Goal: Check status: Check status

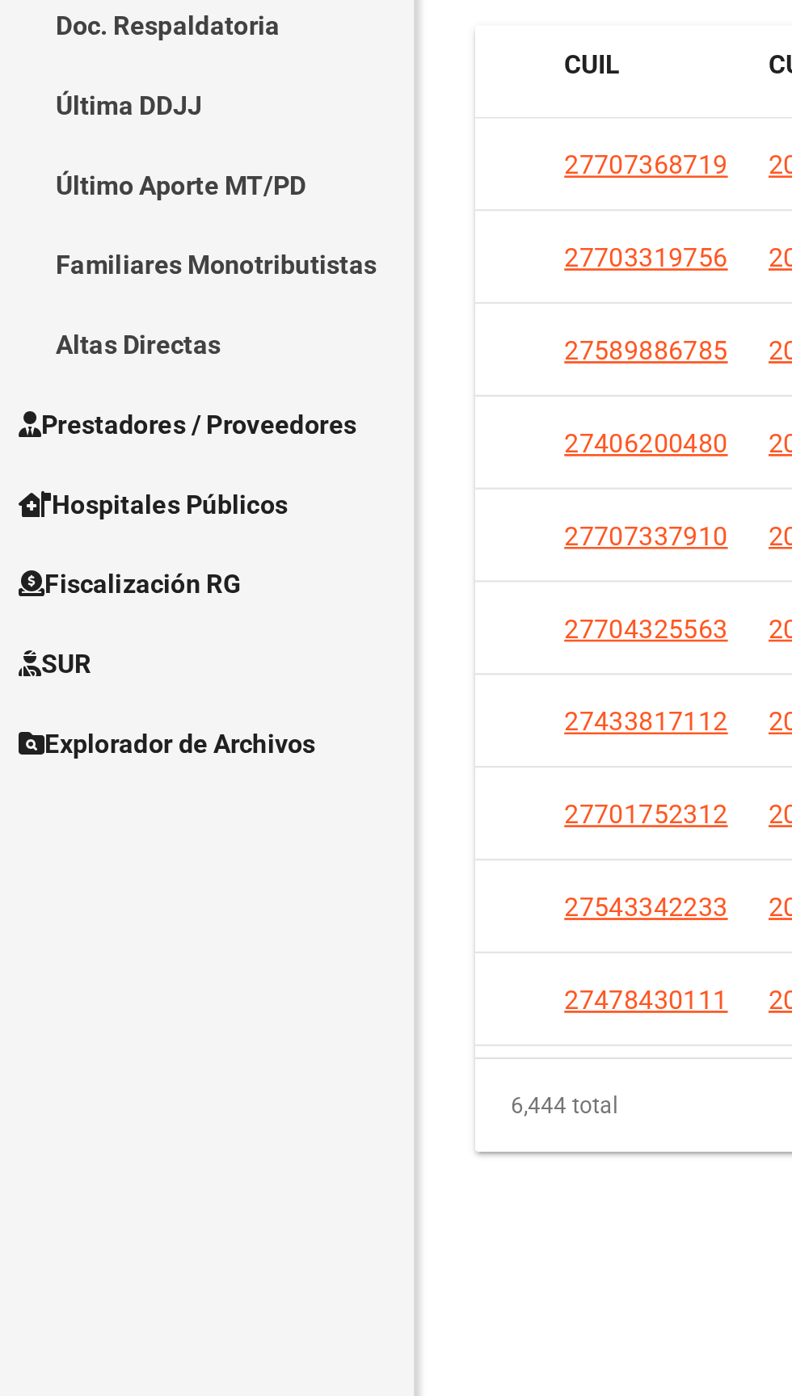
click at [61, 771] on span "Explorador de Archivos" at bounding box center [72, 771] width 129 height 18
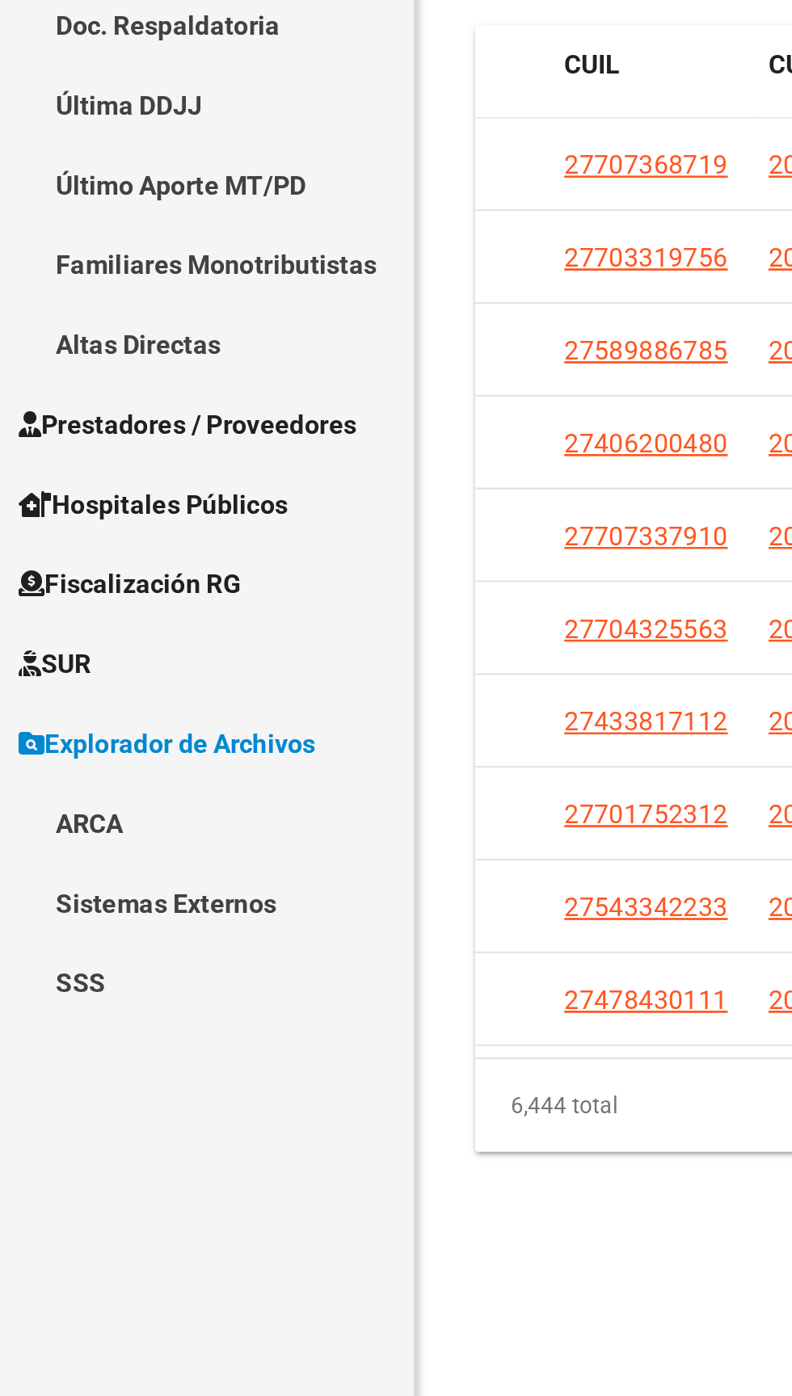
click at [15, 801] on link "ARCA" at bounding box center [90, 805] width 180 height 35
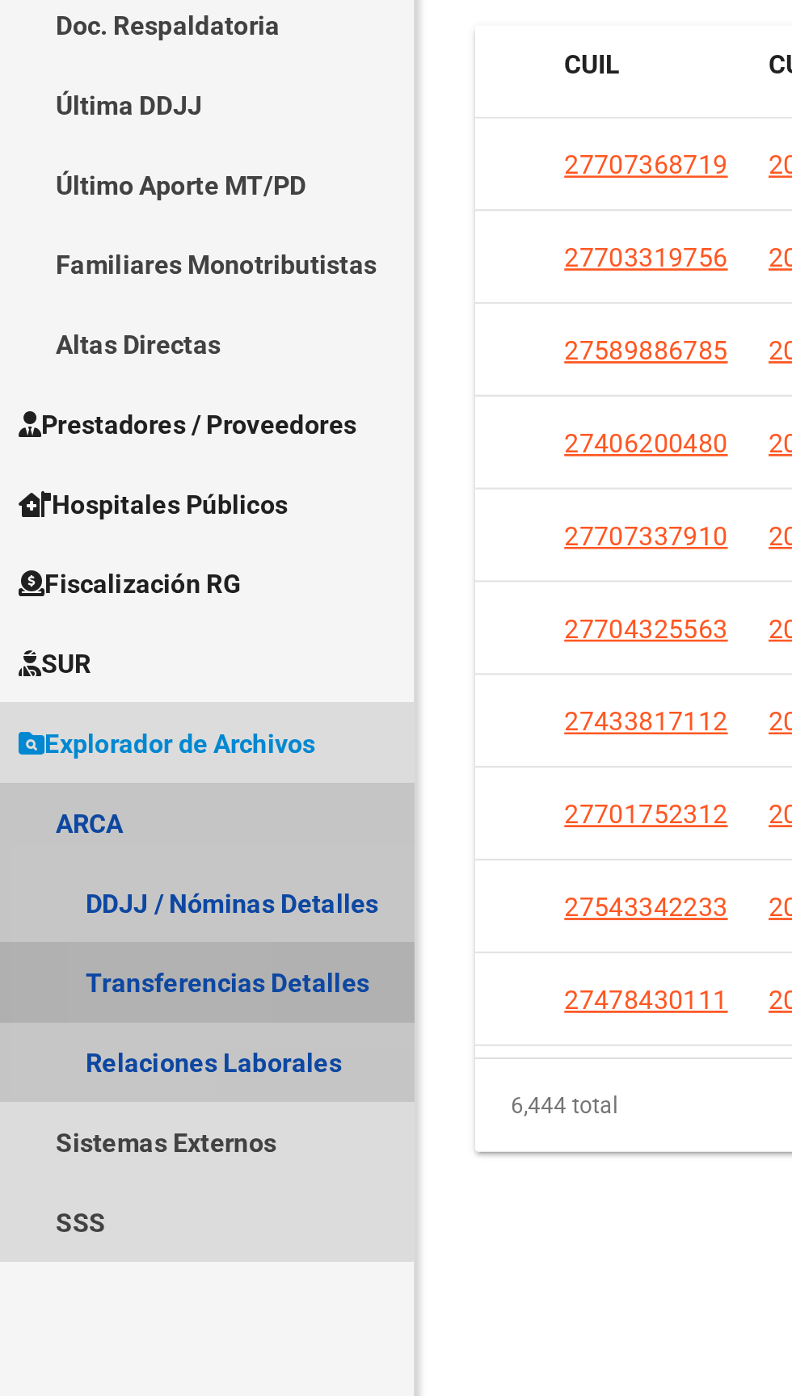
click at [61, 870] on link "Transferencias Detalles" at bounding box center [90, 874] width 180 height 35
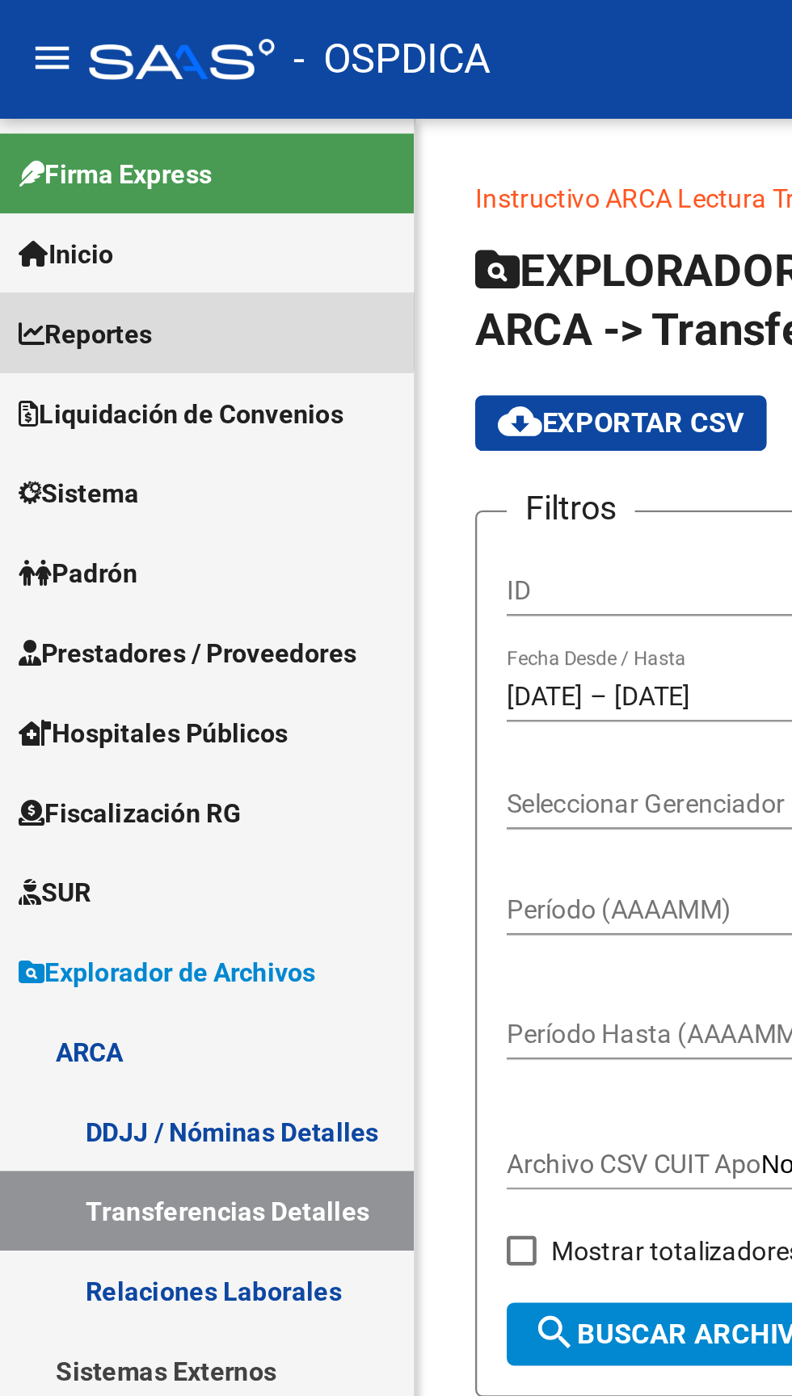
click at [80, 144] on link "Reportes" at bounding box center [90, 145] width 180 height 35
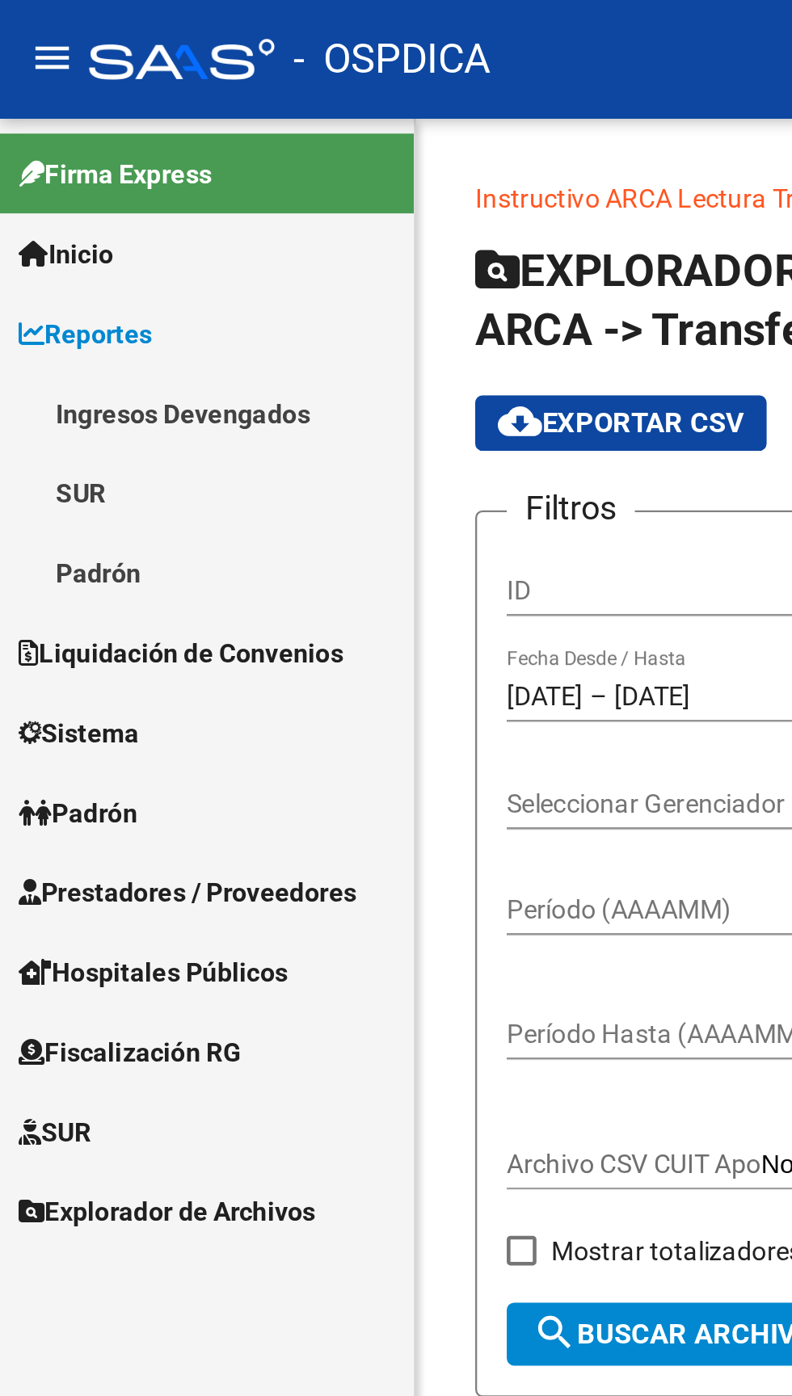
click at [115, 181] on link "Ingresos Devengados" at bounding box center [90, 179] width 180 height 35
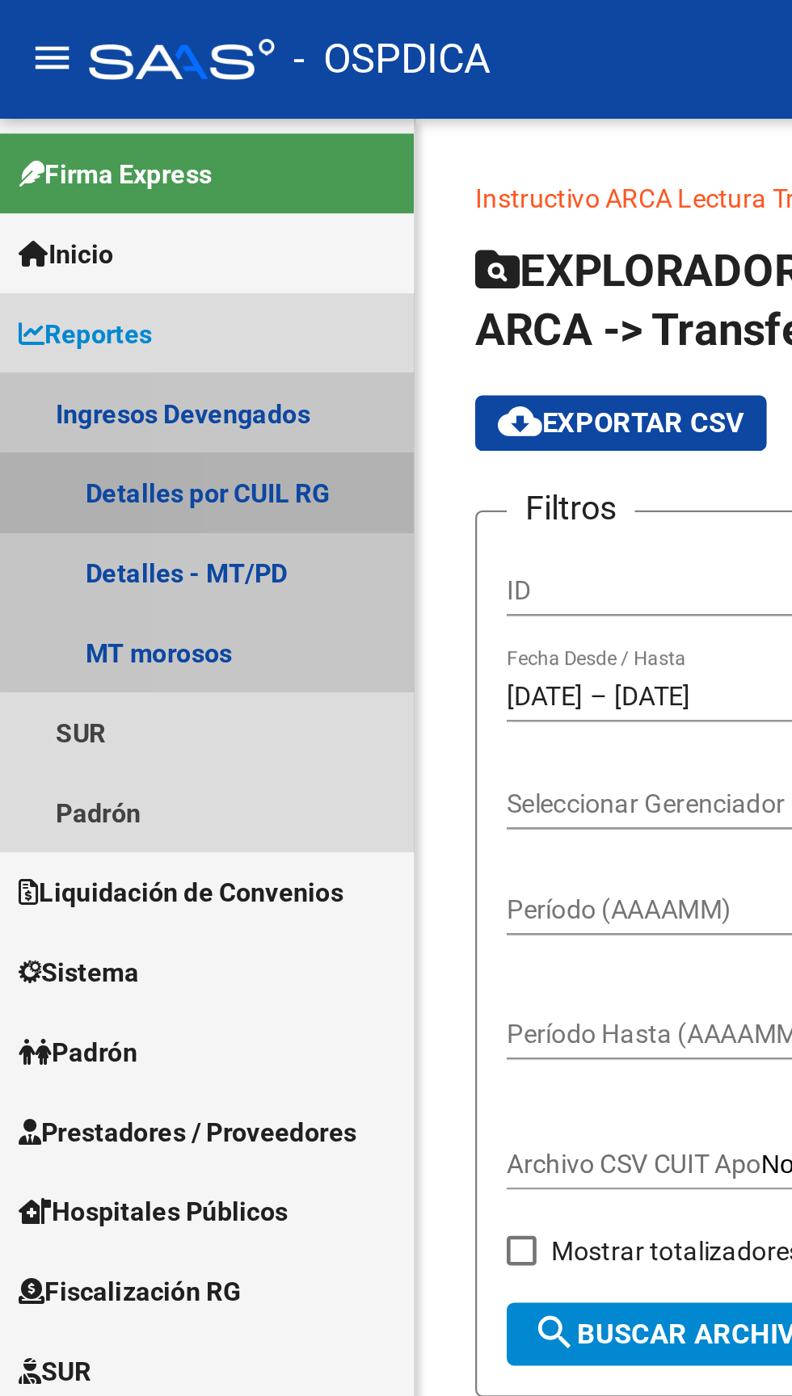
click at [138, 217] on link "Detalles por CUIL RG" at bounding box center [90, 214] width 180 height 35
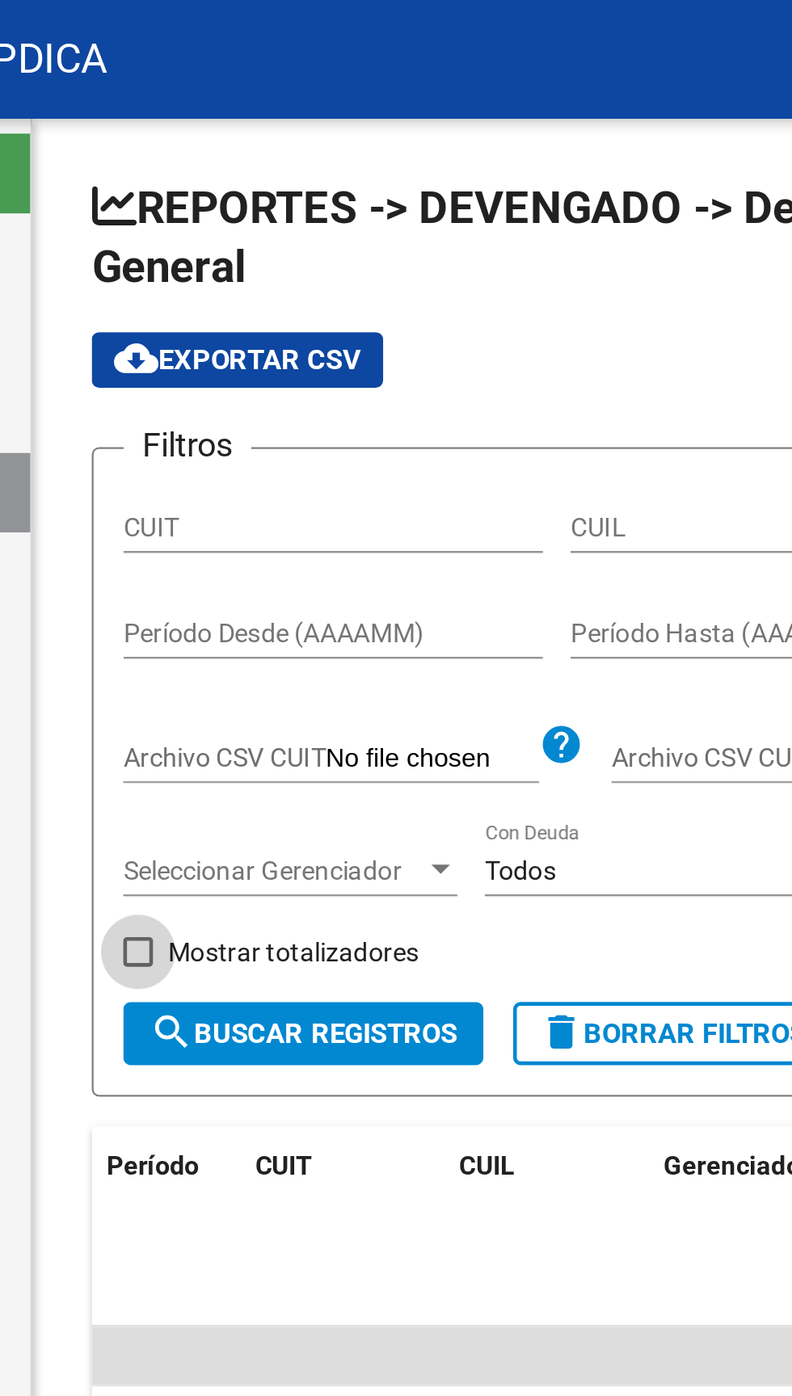
click at [224, 417] on span at bounding box center [227, 414] width 13 height 13
click at [226, 421] on input "Mostrar totalizadores" at bounding box center [226, 421] width 1 height 1
checkbox input "true"
click at [360, 280] on input "Período Desde (AAAAMM)" at bounding box center [312, 276] width 183 height 14
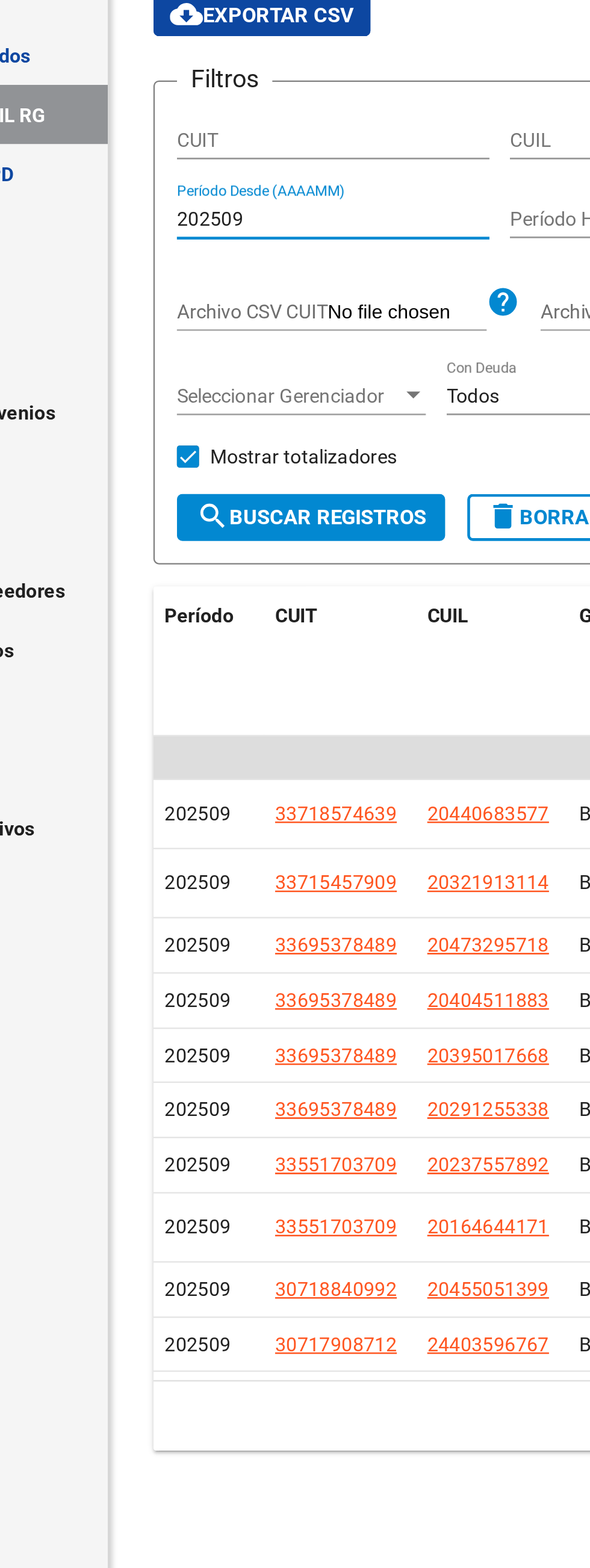
type input "202509"
click at [326, 204] on input "Período Hasta (AAAAMM)" at bounding box center [377, 206] width 136 height 10
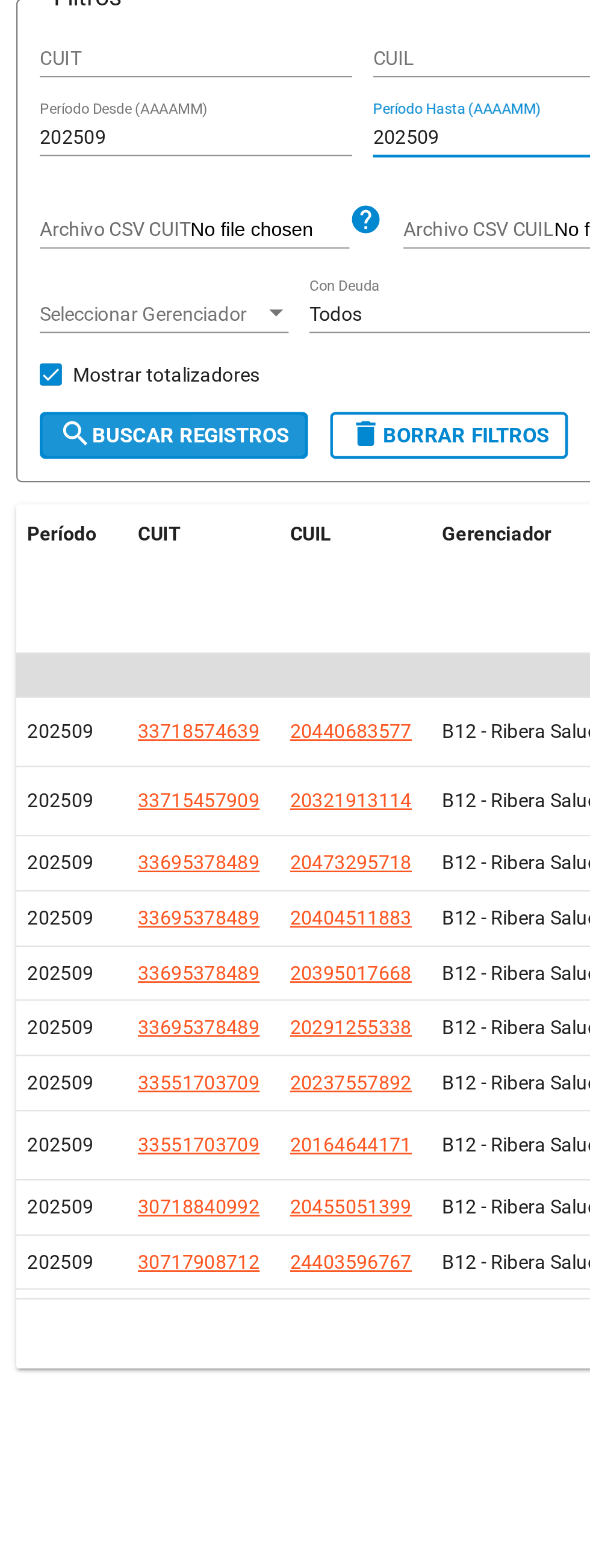
type input "202509"
click at [249, 332] on span "search Buscar Registros" at bounding box center [223, 335] width 100 height 11
